Goal: Find contact information: Find contact information

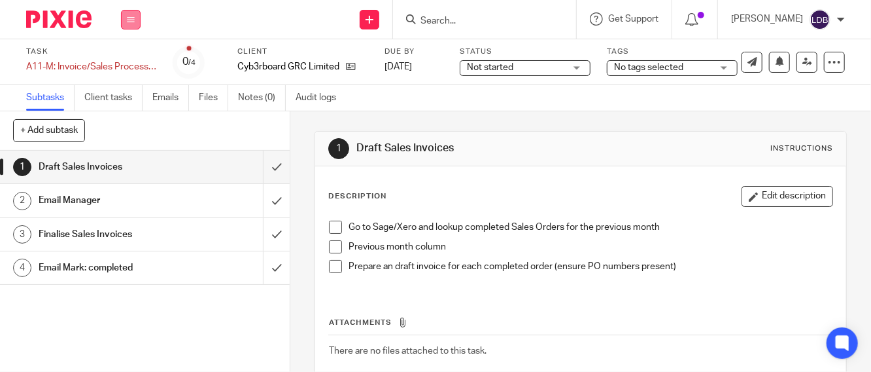
click at [126, 20] on button at bounding box center [131, 20] width 20 height 20
click at [137, 96] on link "Clients" at bounding box center [127, 99] width 29 height 9
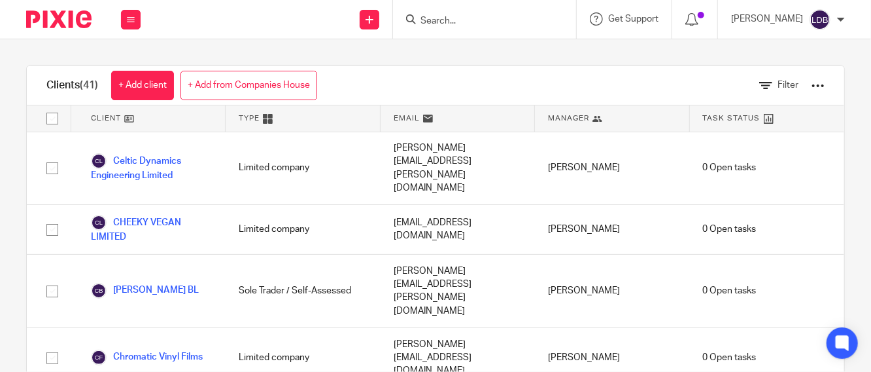
scroll to position [387, 0]
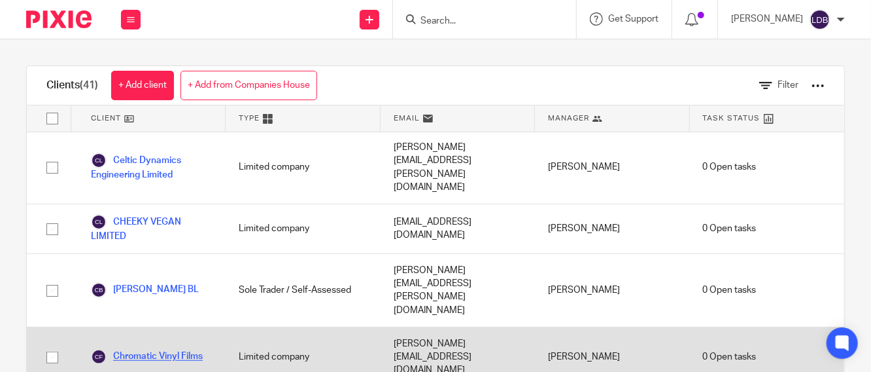
click at [141, 349] on link "Chromatic Vinyl Films" at bounding box center [147, 357] width 112 height 16
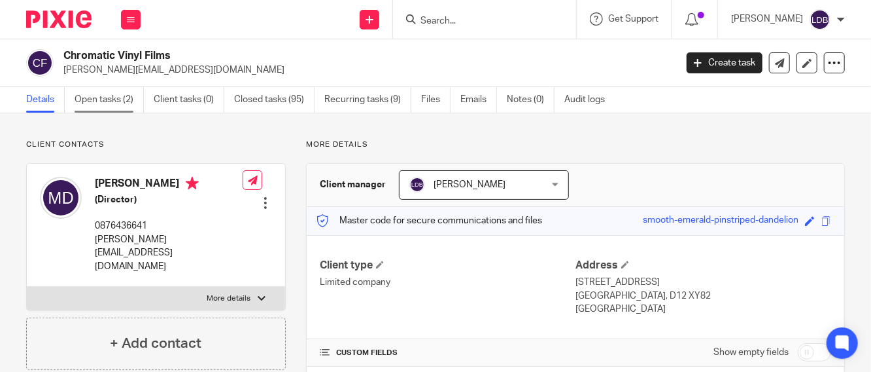
click at [111, 99] on link "Open tasks (2)" at bounding box center [109, 100] width 69 height 26
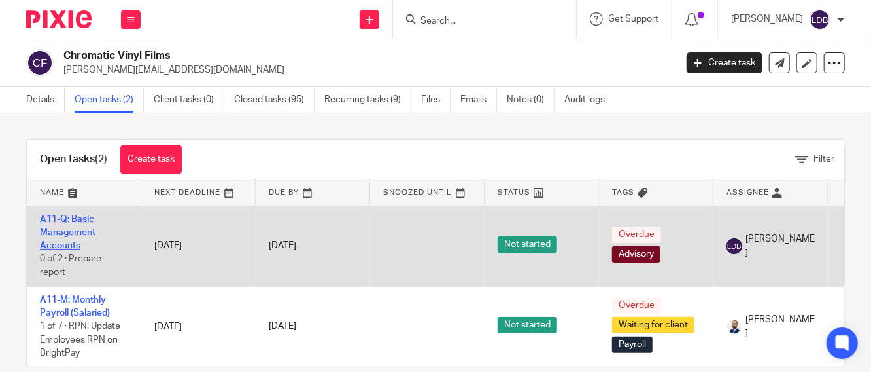
click at [94, 233] on link "A11-Q: Basic Management Accounts" at bounding box center [68, 233] width 56 height 36
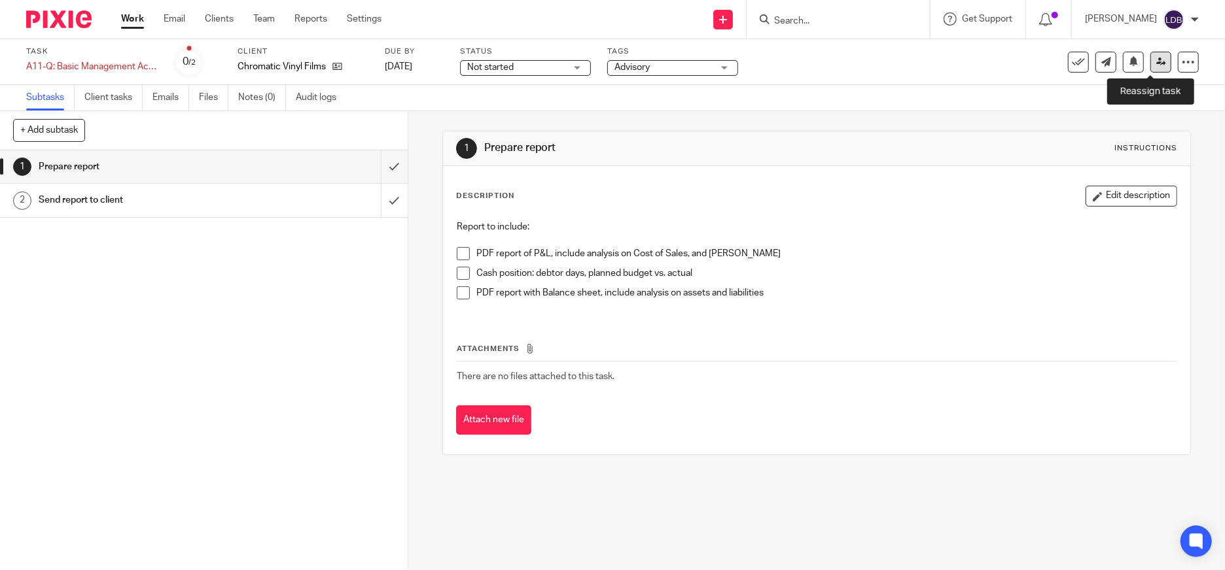
click at [871, 63] on icon at bounding box center [1161, 62] width 10 height 10
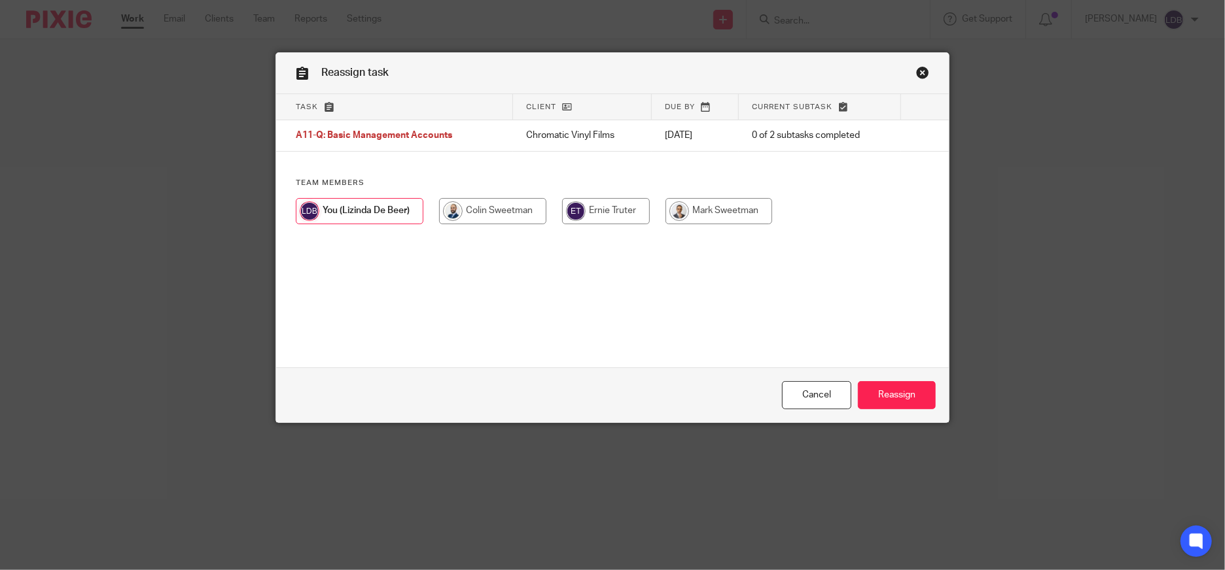
click at [497, 214] on input "radio" at bounding box center [492, 211] width 107 height 26
radio input "true"
click at [901, 391] on input "Reassign" at bounding box center [897, 395] width 78 height 28
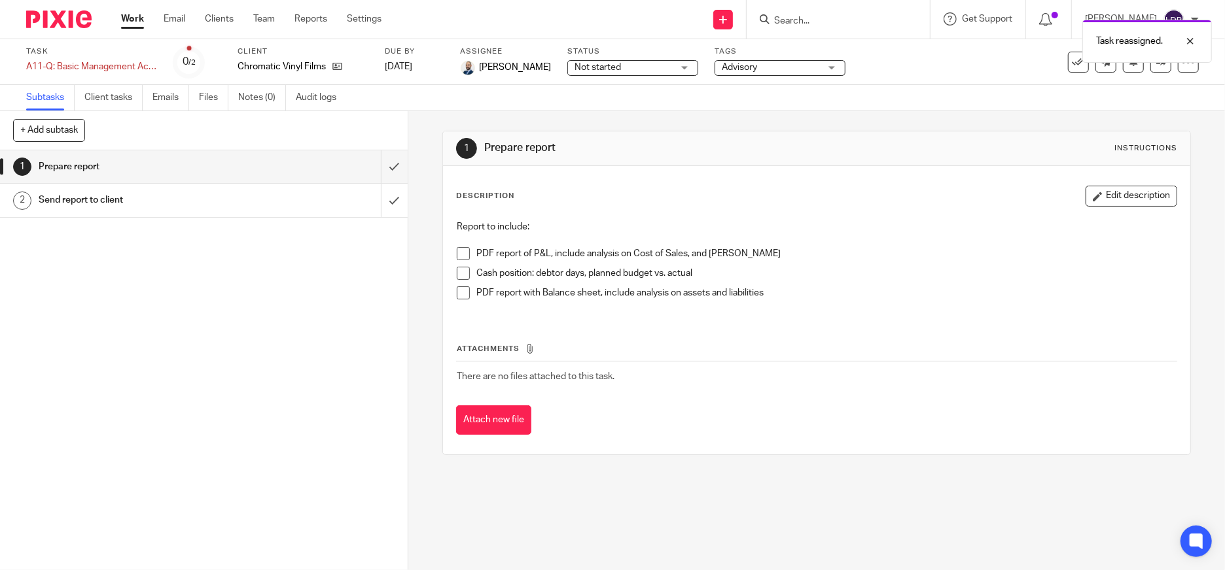
click at [133, 18] on link "Work" at bounding box center [132, 18] width 23 height 13
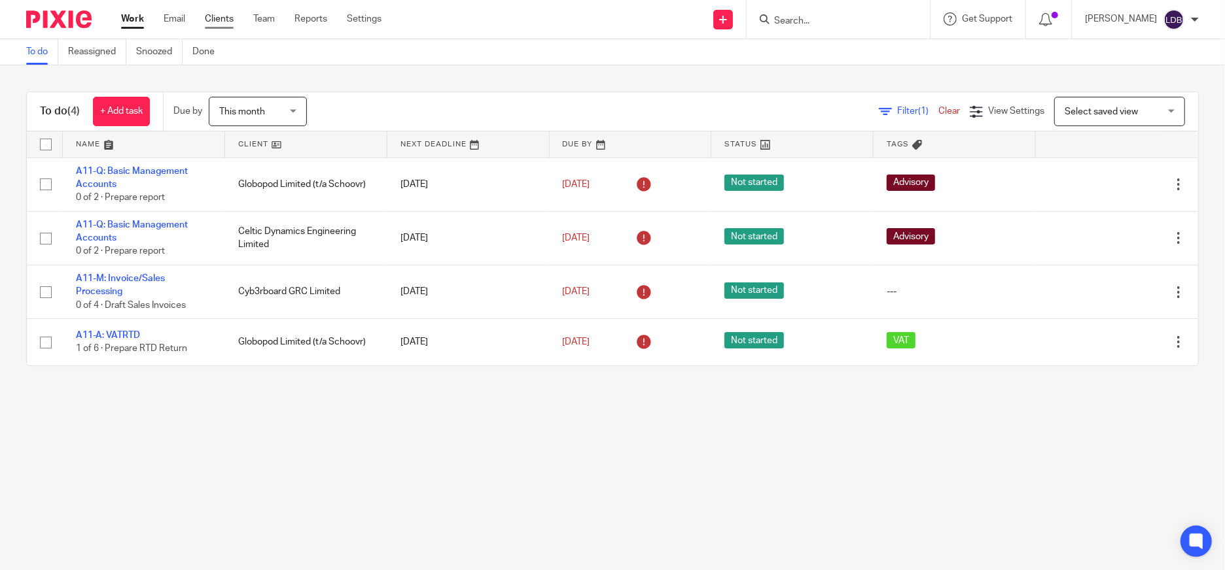
click at [227, 12] on link "Clients" at bounding box center [219, 18] width 29 height 13
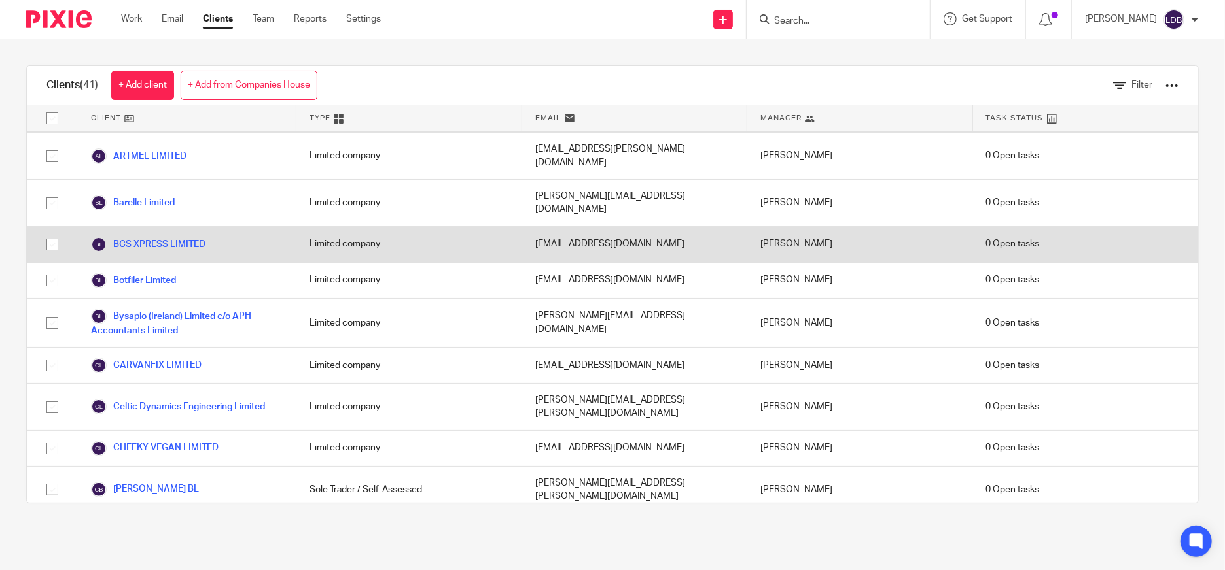
scroll to position [97, 0]
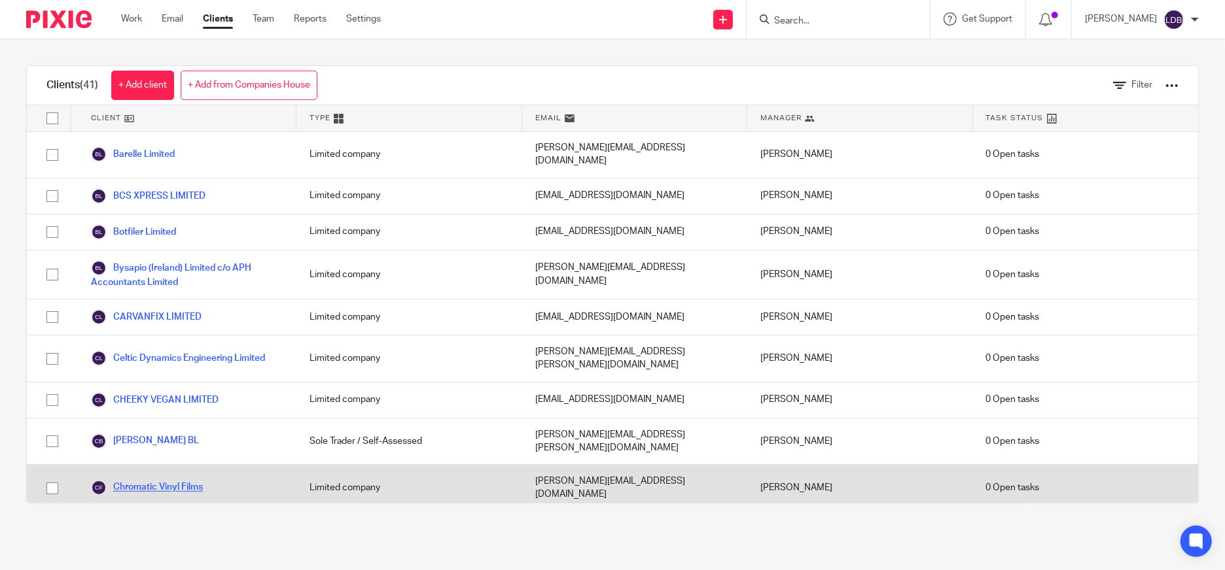
click at [183, 480] on link "Chromatic Vinyl Films" at bounding box center [147, 488] width 112 height 16
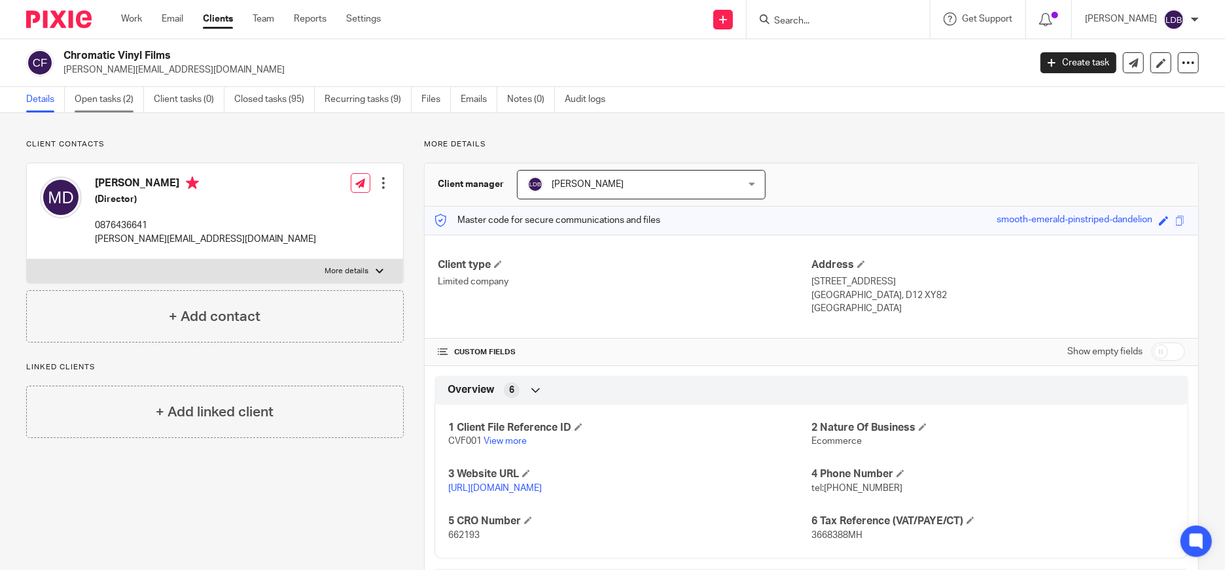
click at [111, 101] on link "Open tasks (2)" at bounding box center [109, 100] width 69 height 26
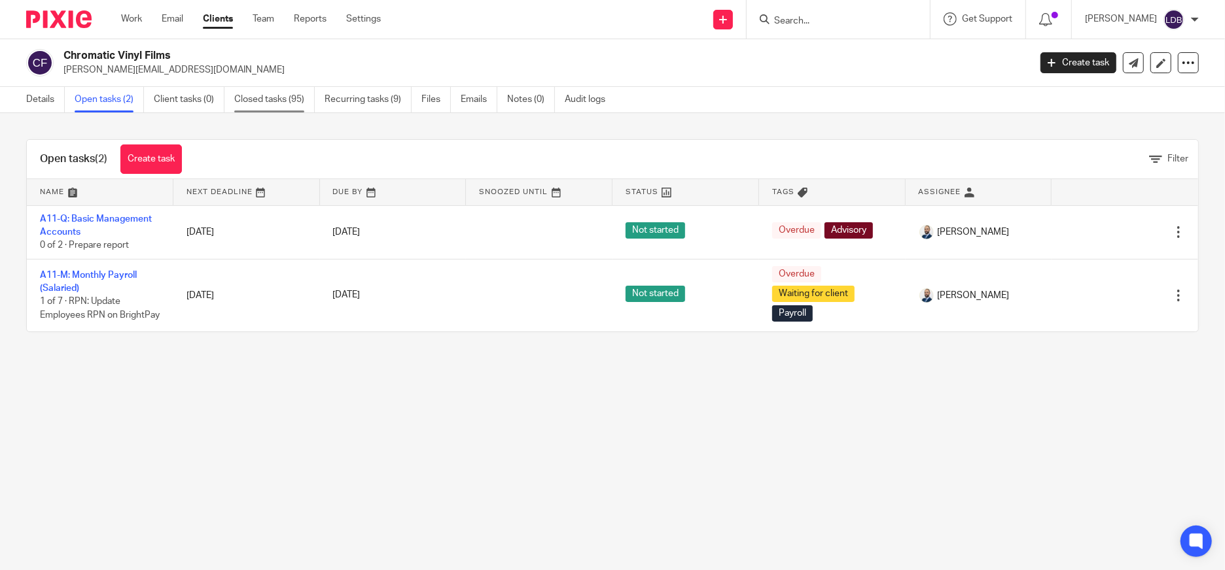
click at [256, 103] on link "Closed tasks (95)" at bounding box center [274, 100] width 80 height 26
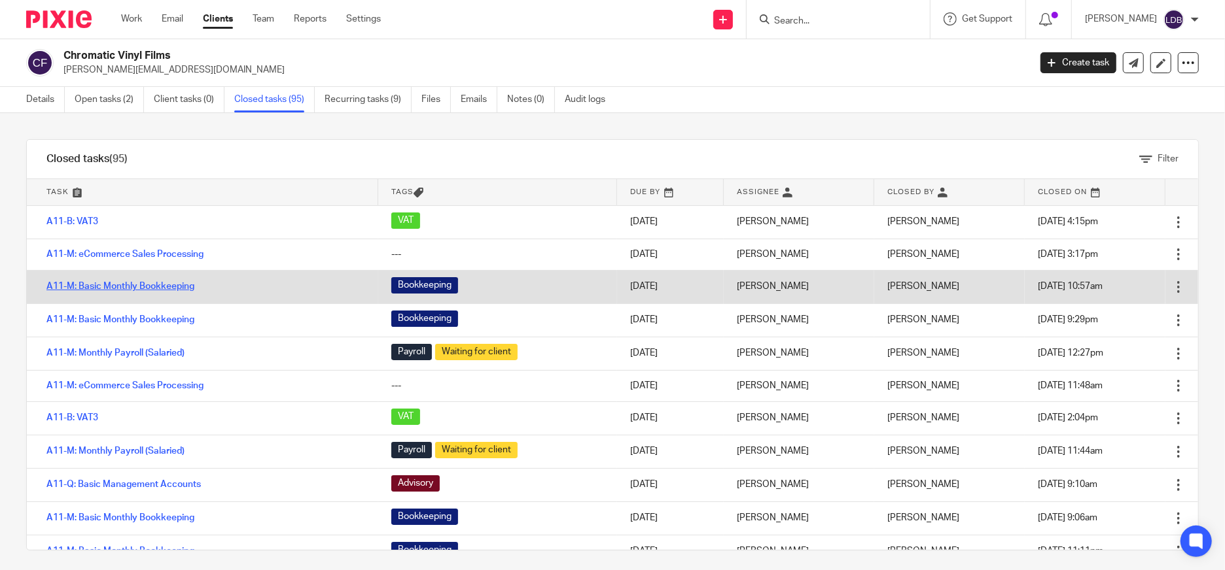
click at [165, 285] on link "A11-M: Basic Monthly Bookkeeping" at bounding box center [120, 286] width 148 height 9
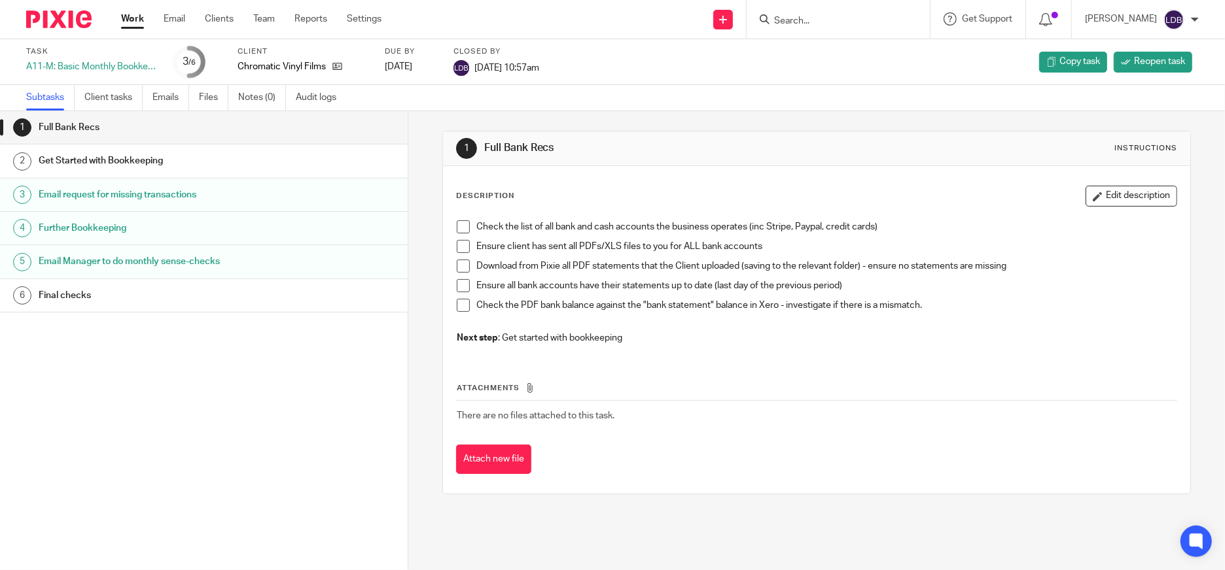
click at [84, 159] on h1 "Get Started with Bookkeeping" at bounding box center [157, 161] width 237 height 20
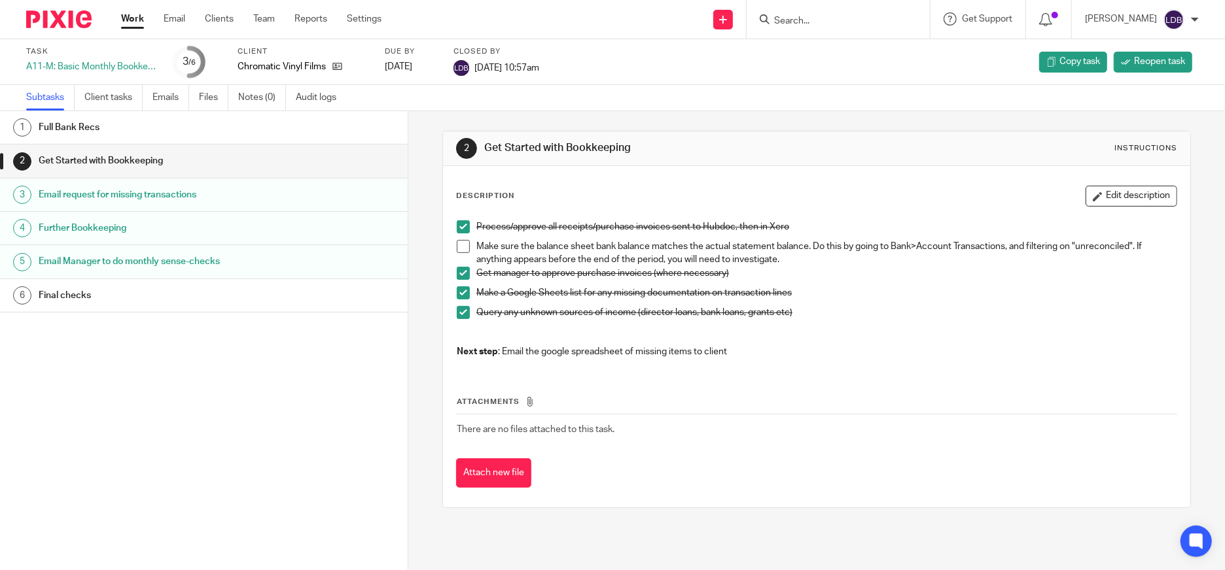
click at [212, 99] on link "Files" at bounding box center [213, 98] width 29 height 26
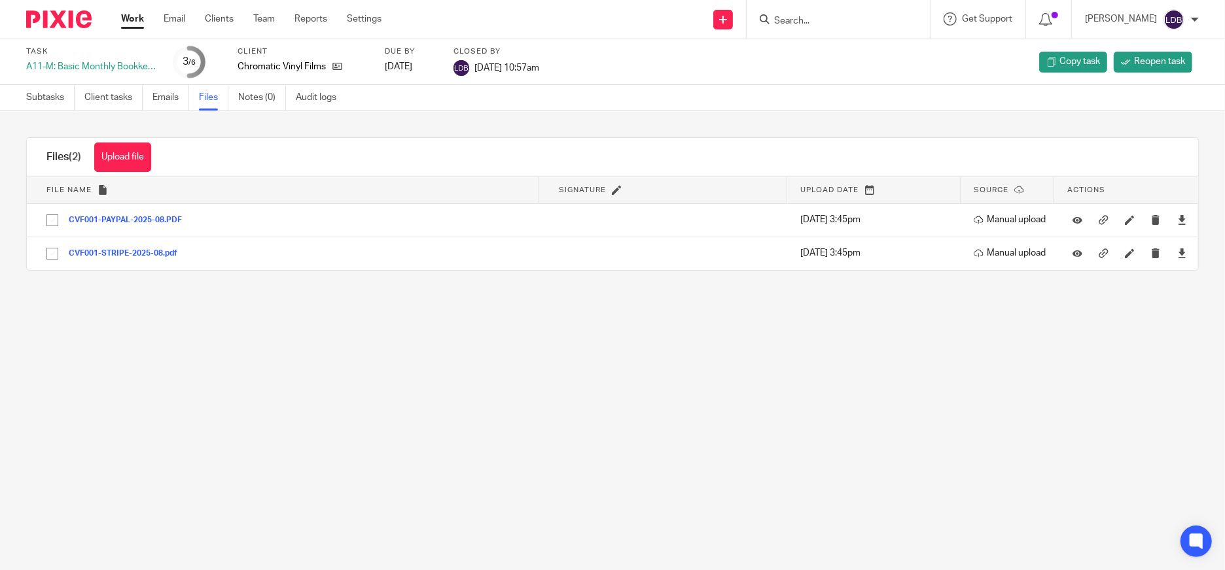
click at [136, 156] on button "Upload file" at bounding box center [122, 157] width 57 height 29
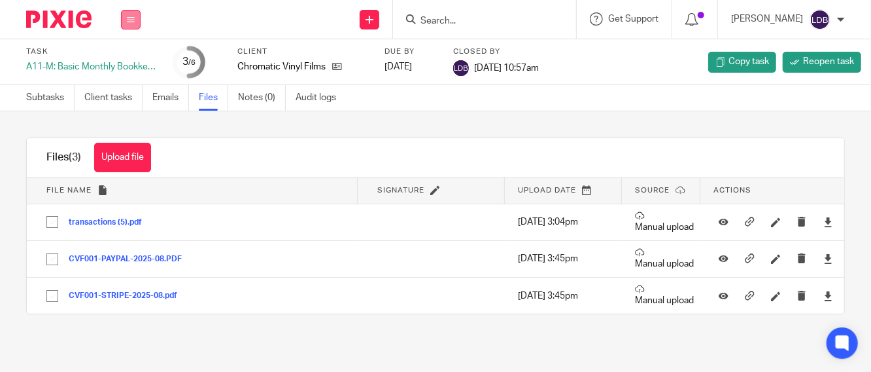
click at [135, 18] on button at bounding box center [131, 20] width 20 height 20
click at [126, 96] on link "Clients" at bounding box center [127, 99] width 29 height 9
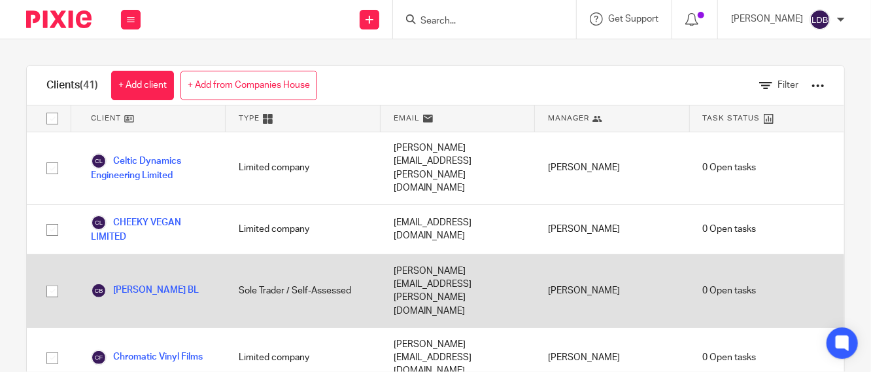
scroll to position [387, 0]
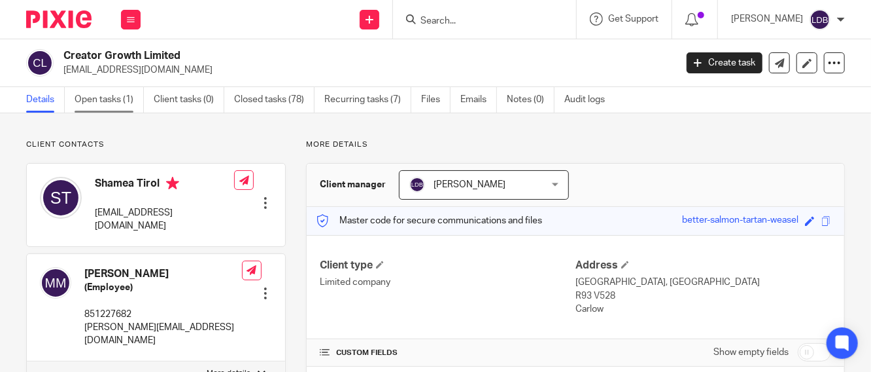
click at [118, 101] on link "Open tasks (1)" at bounding box center [109, 100] width 69 height 26
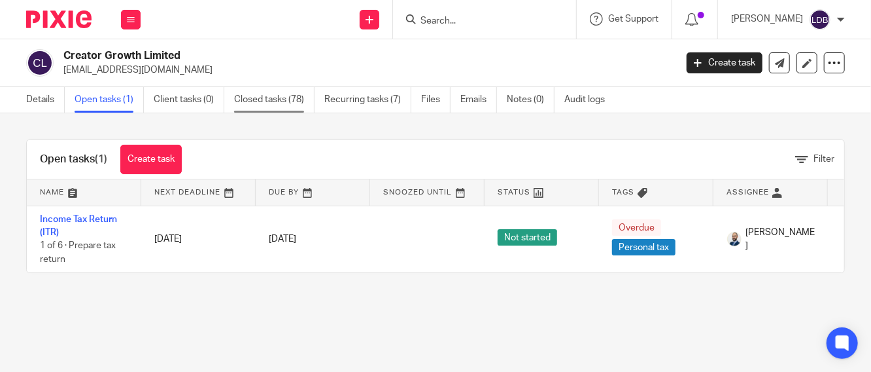
click at [273, 96] on link "Closed tasks (78)" at bounding box center [274, 100] width 80 height 26
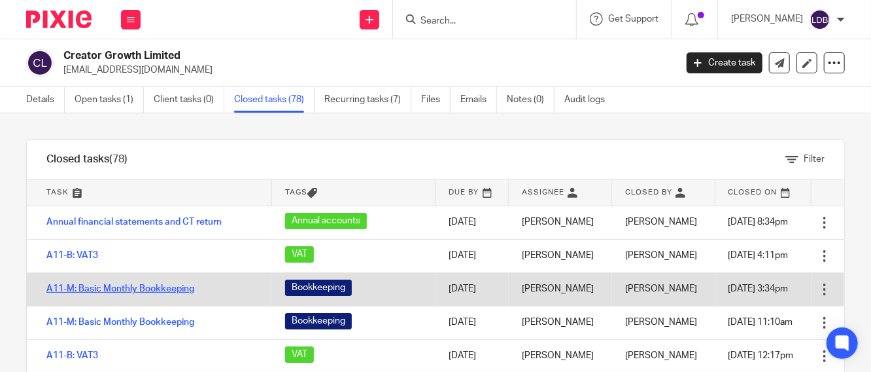
click at [178, 287] on link "A11-M: Basic Monthly Bookkeeping" at bounding box center [120, 288] width 148 height 9
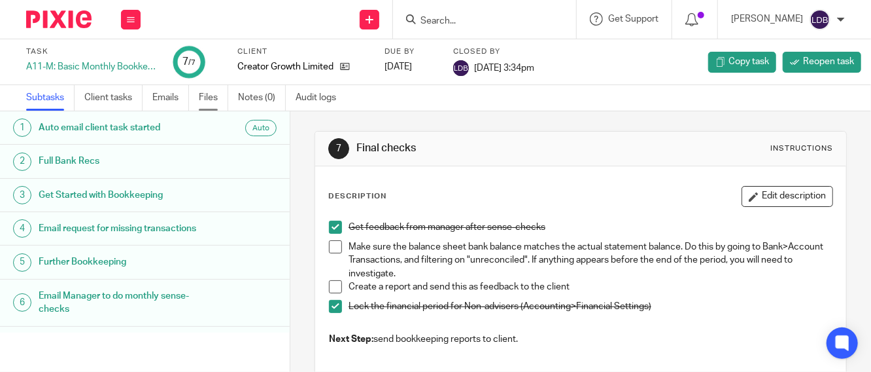
click at [211, 102] on link "Files" at bounding box center [213, 98] width 29 height 26
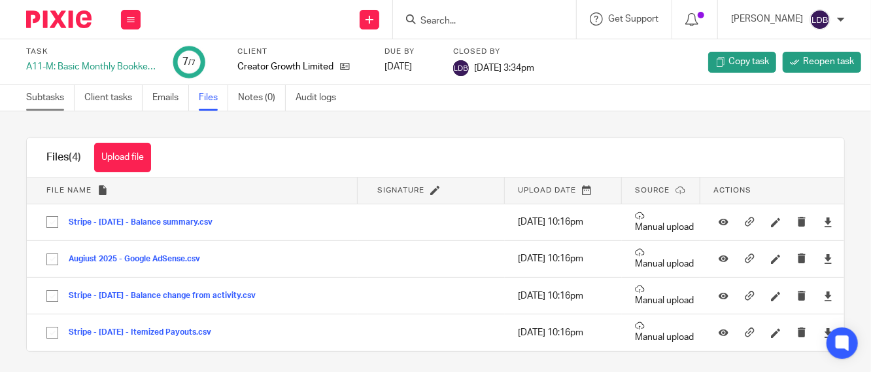
click at [50, 98] on link "Subtasks" at bounding box center [50, 98] width 48 height 26
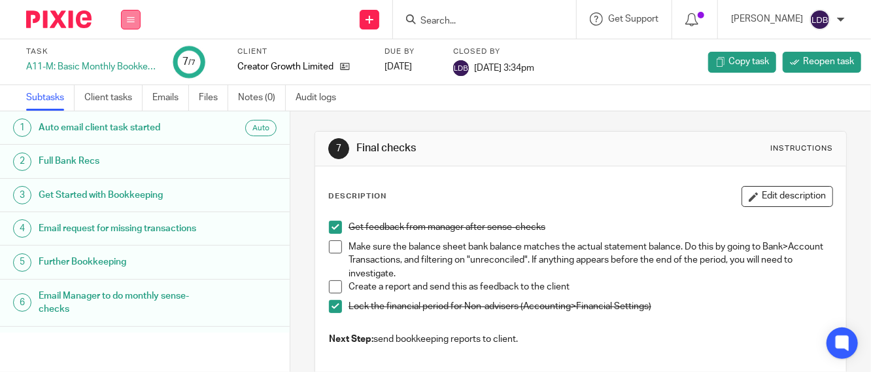
click at [133, 16] on icon at bounding box center [131, 20] width 8 height 8
click at [134, 99] on link "Clients" at bounding box center [127, 99] width 29 height 9
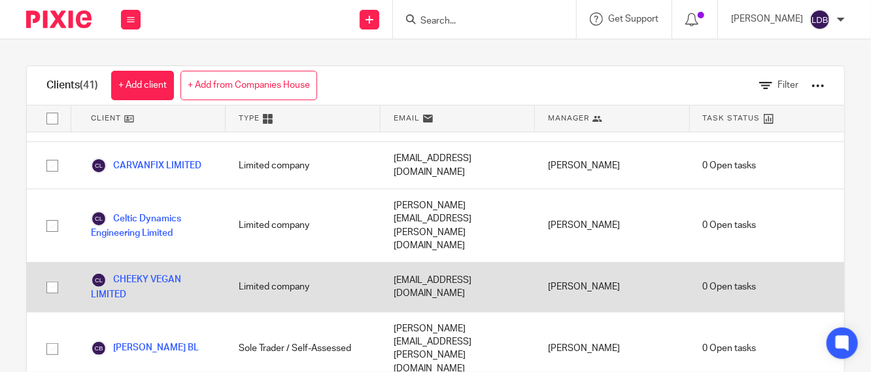
scroll to position [339, 0]
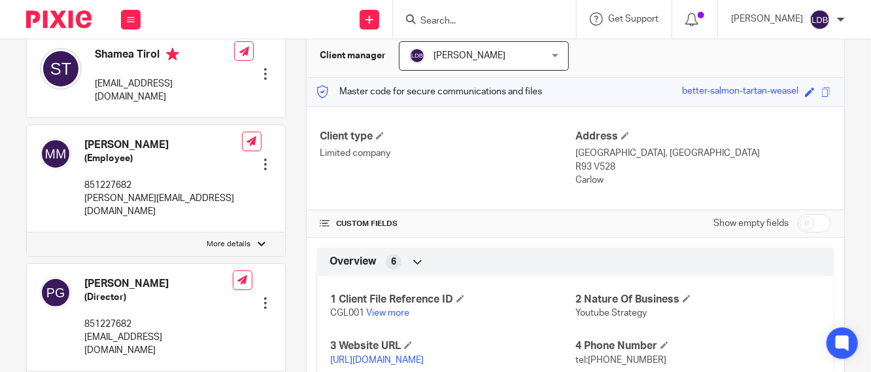
scroll to position [145, 0]
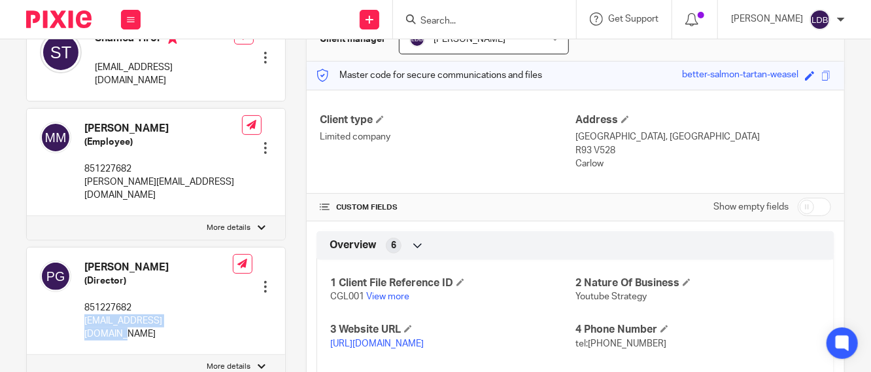
drag, startPoint x: 200, startPoint y: 291, endPoint x: 78, endPoint y: 292, distance: 121.7
click at [78, 292] on div "[PERSON_NAME] (Director) 851227682 [PERSON_NAME][EMAIL_ADDRESS][DOMAIN_NAME] Ed…" at bounding box center [156, 300] width 258 height 107
copy p "[EMAIL_ADDRESS][DOMAIN_NAME]"
